Goal: Task Accomplishment & Management: Manage account settings

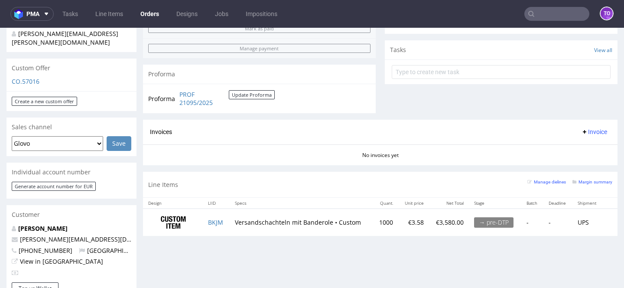
scroll to position [351, 0]
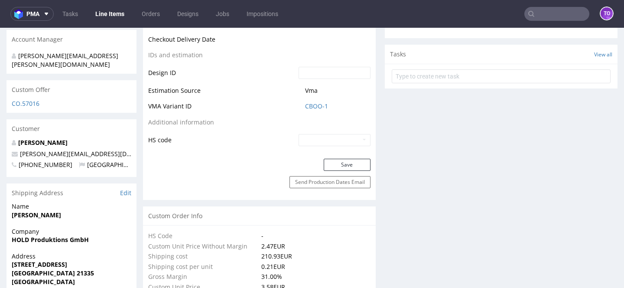
scroll to position [434, 0]
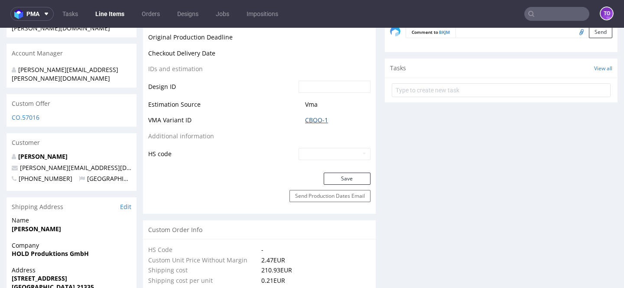
click at [317, 123] on link "CBOO-1" at bounding box center [316, 120] width 23 height 9
click at [317, 118] on link "CBOO-1" at bounding box center [316, 120] width 23 height 9
click at [311, 120] on link "CBOO-1" at bounding box center [316, 120] width 23 height 9
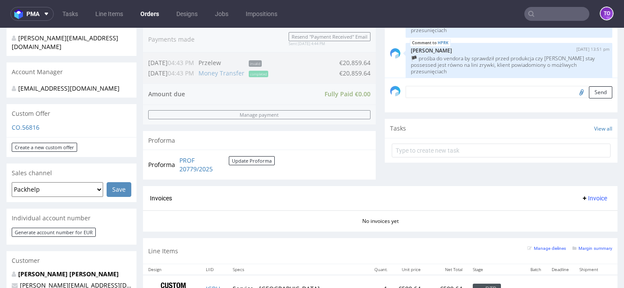
scroll to position [347, 0]
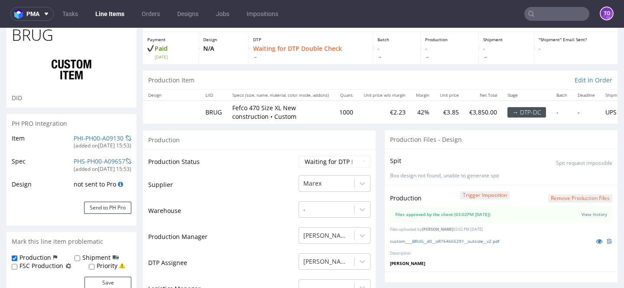
scroll to position [48, 0]
